Goal: Transaction & Acquisition: Purchase product/service

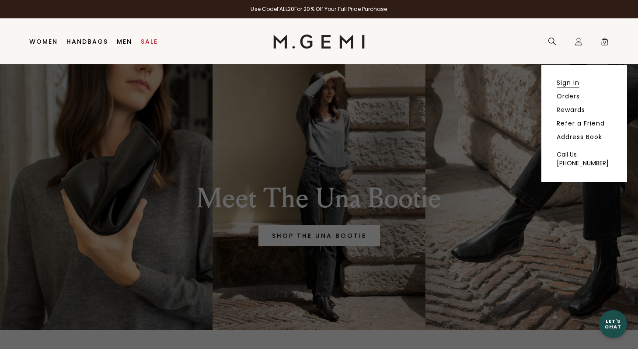
click at [568, 85] on link "Sign In" at bounding box center [567, 83] width 23 height 8
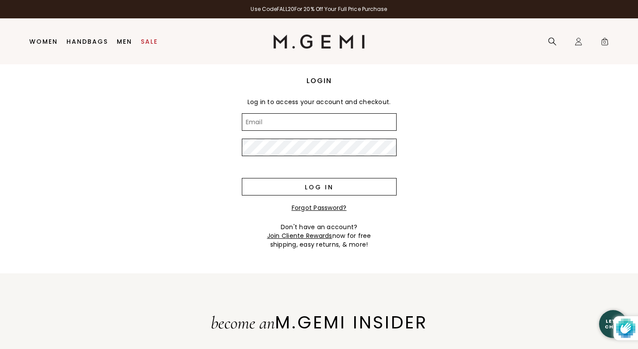
type input "[PERSON_NAME][EMAIL_ADDRESS][DOMAIN_NAME]"
click at [348, 187] on input "Log in" at bounding box center [319, 186] width 155 height 17
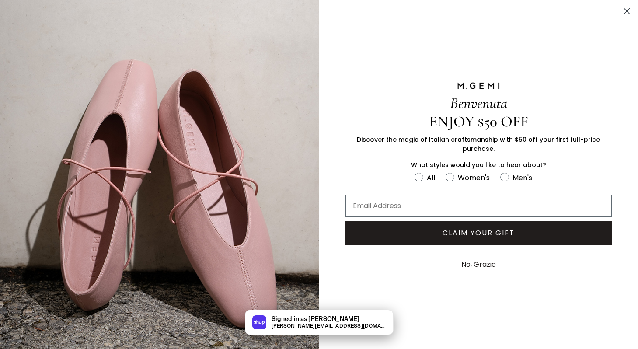
click at [628, 10] on circle "Close dialog" at bounding box center [626, 11] width 14 height 14
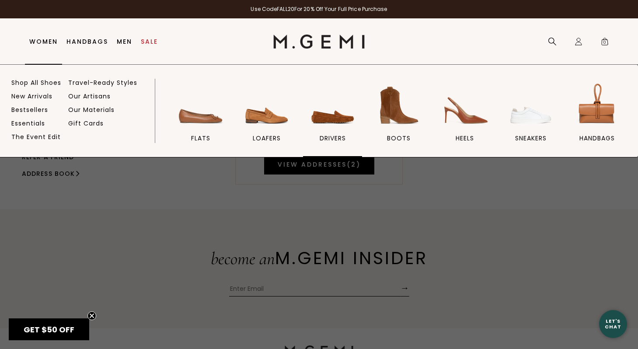
click at [331, 116] on img at bounding box center [332, 105] width 49 height 49
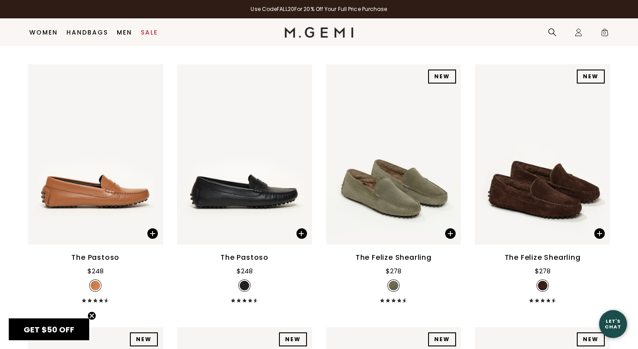
scroll to position [1482, 0]
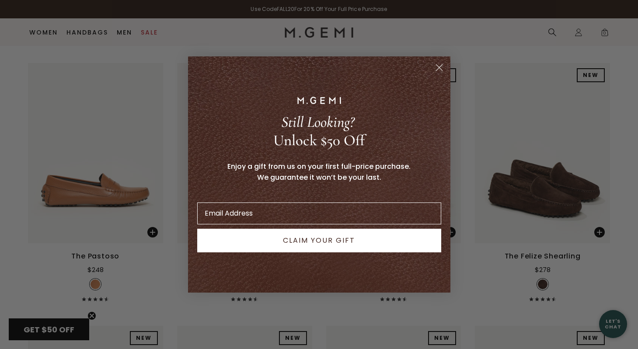
click at [439, 67] on icon "Close dialog" at bounding box center [439, 68] width 6 height 6
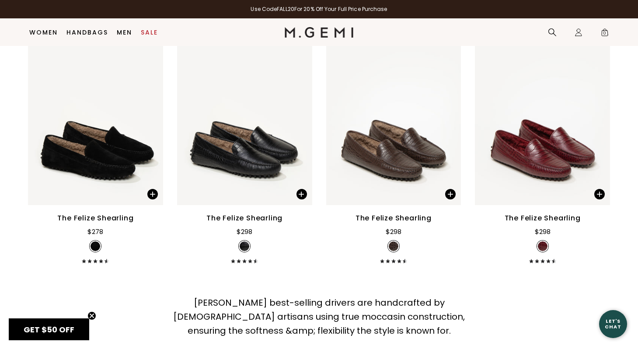
scroll to position [1785, 0]
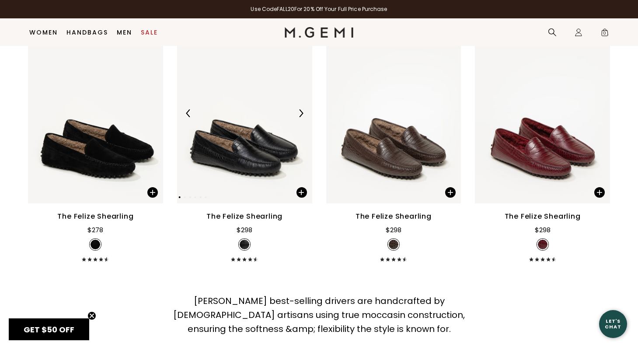
click at [233, 83] on img at bounding box center [244, 113] width 135 height 180
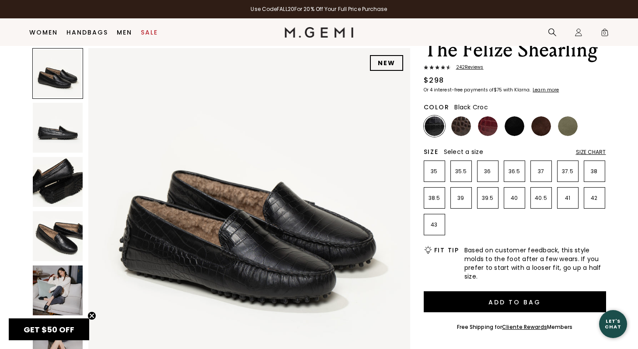
scroll to position [37, 0]
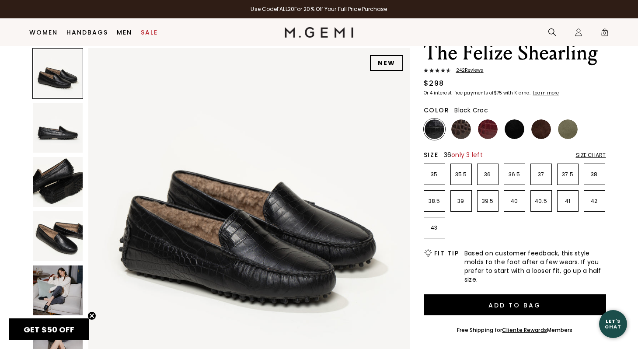
click at [486, 179] on li "36" at bounding box center [487, 173] width 21 height 21
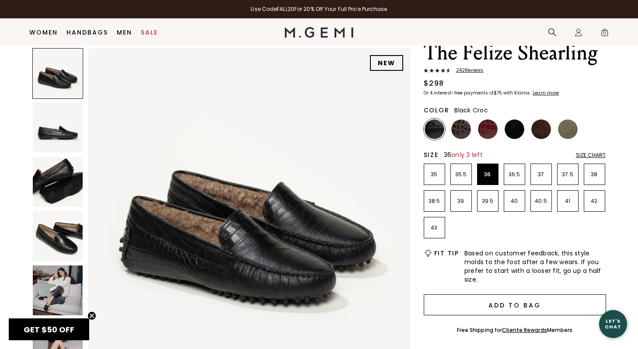
click at [466, 297] on button "Add to Bag" at bounding box center [515, 304] width 182 height 21
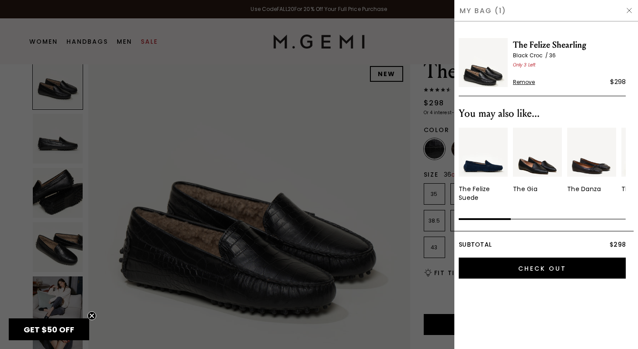
click at [628, 9] on img at bounding box center [629, 10] width 7 height 7
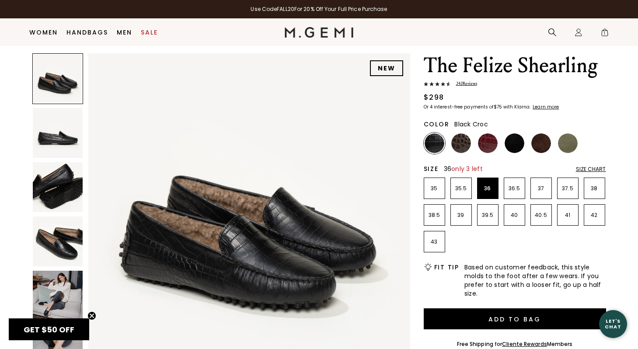
scroll to position [18, 0]
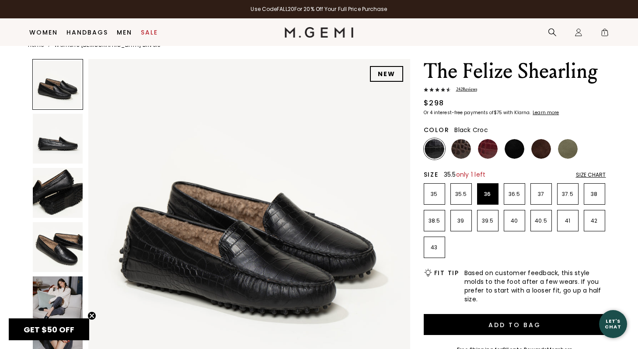
click at [456, 191] on p "35.5" at bounding box center [461, 194] width 21 height 7
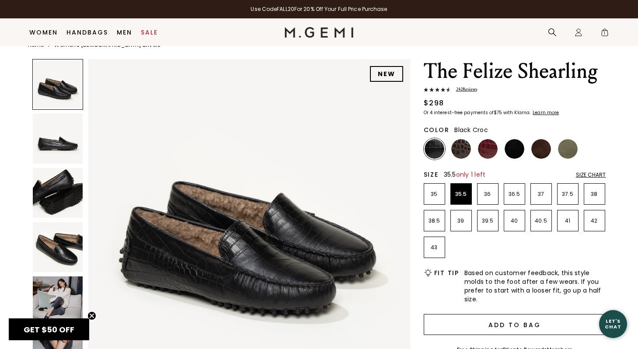
click at [482, 332] on button "Add to Bag" at bounding box center [515, 324] width 182 height 21
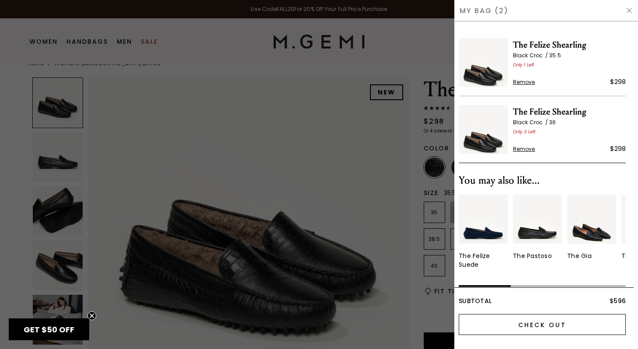
click at [532, 327] on input "Check Out" at bounding box center [542, 324] width 167 height 21
